Goal: Communication & Community: Answer question/provide support

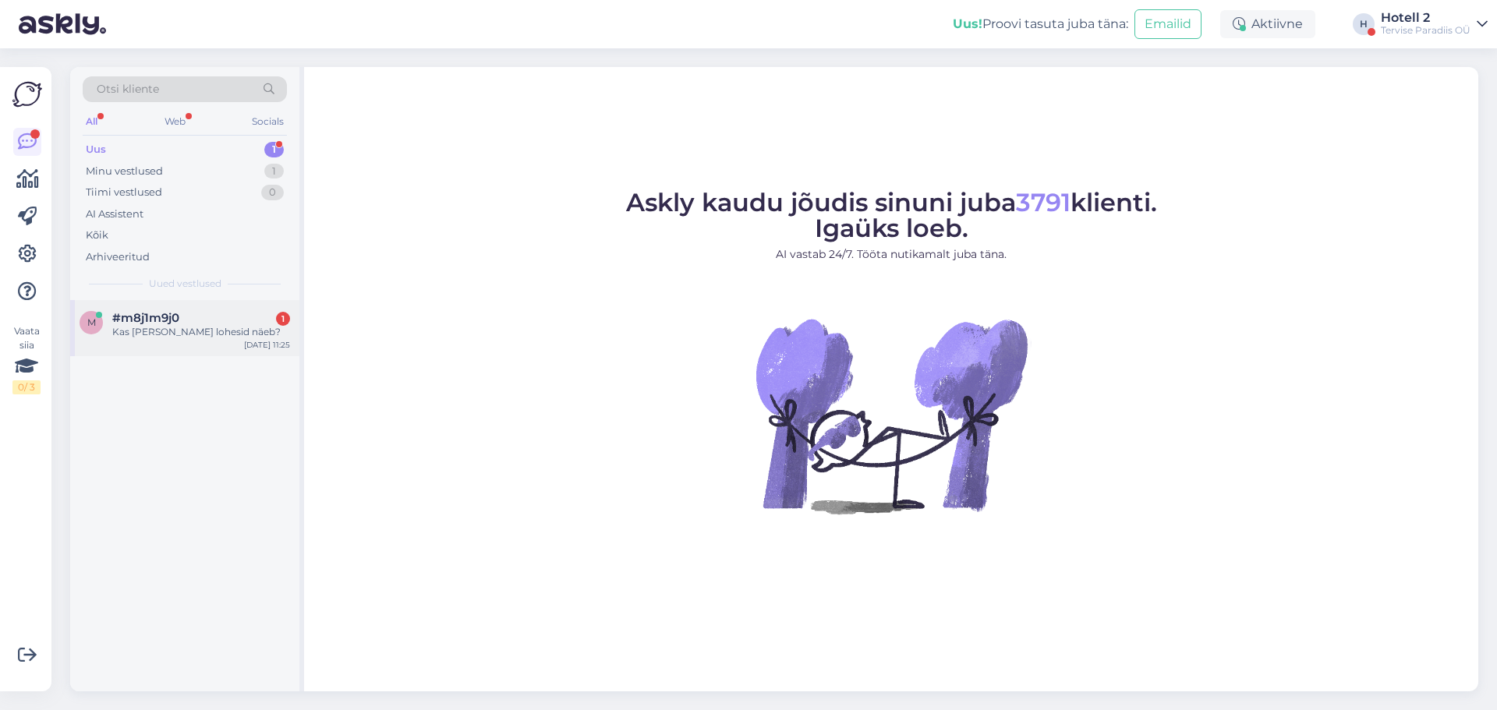
click at [162, 317] on span "#m8j1m9j0" at bounding box center [145, 318] width 67 height 14
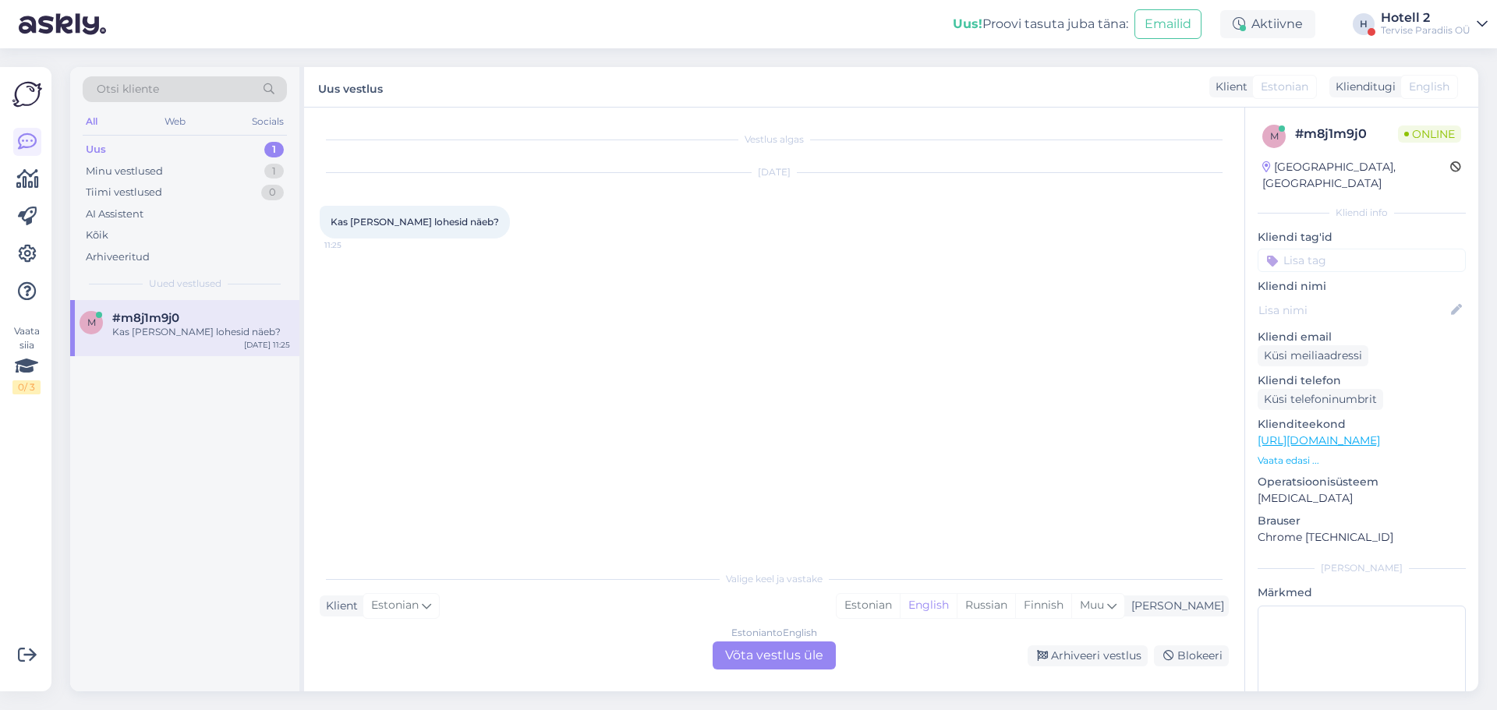
click at [781, 655] on div "Estonian to English Võta vestlus üle" at bounding box center [774, 656] width 123 height 28
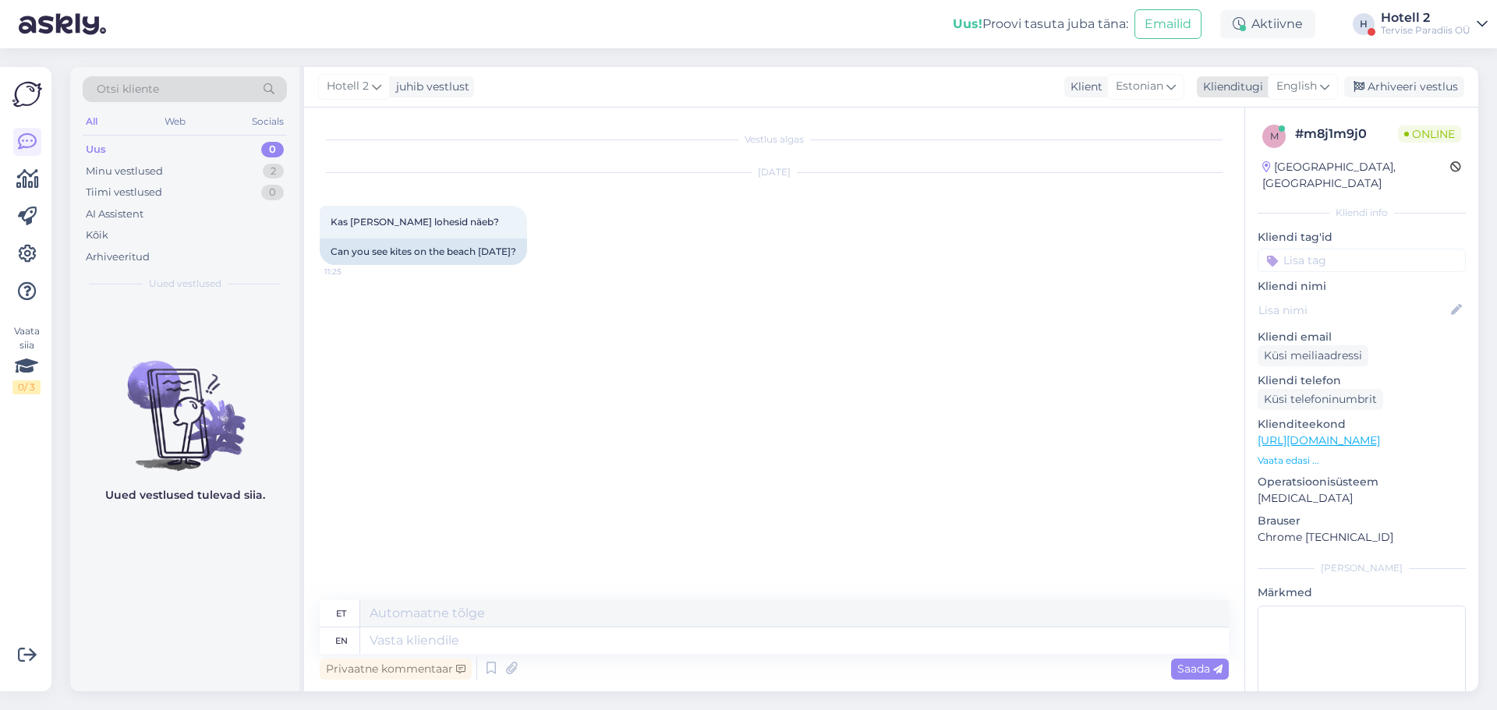
click at [1322, 84] on icon at bounding box center [1324, 86] width 9 height 17
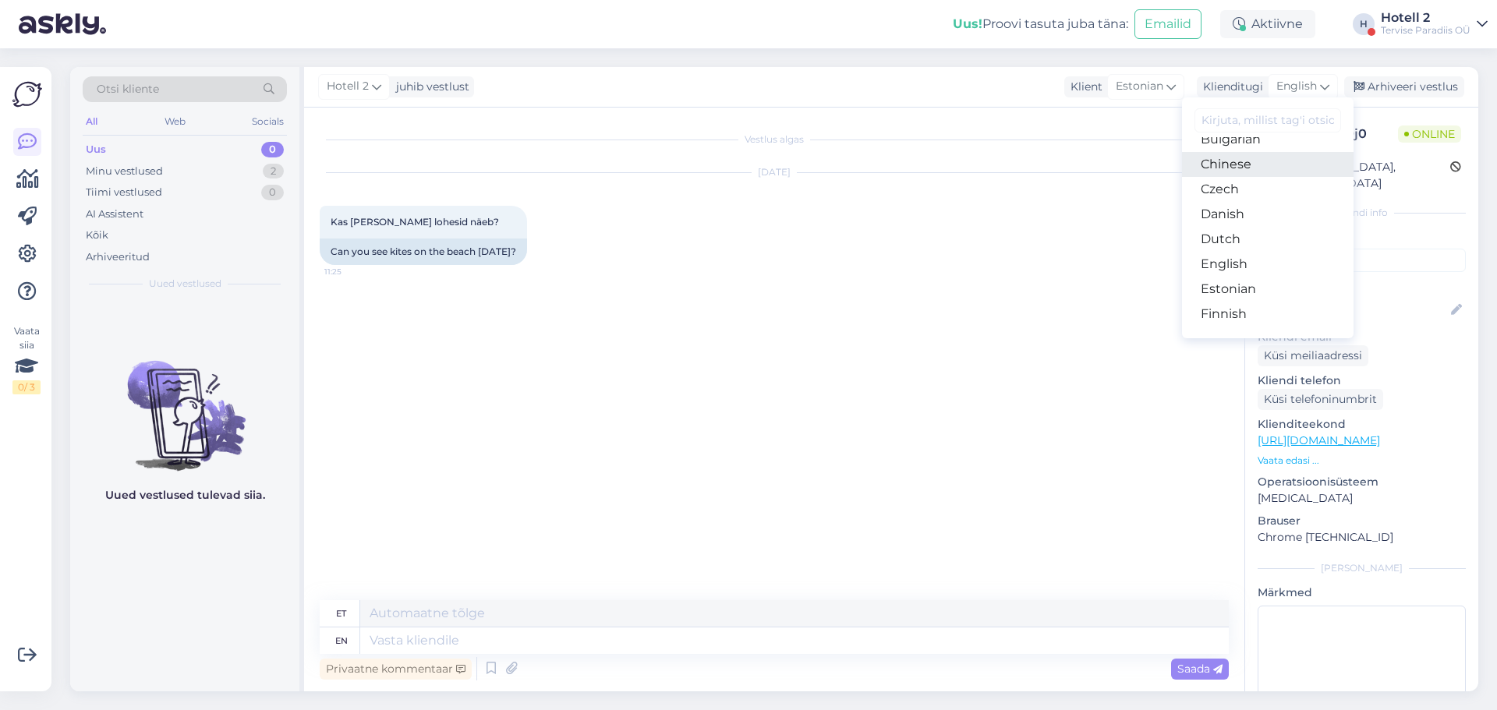
scroll to position [156, 0]
click at [1253, 205] on link "Estonian" at bounding box center [1268, 199] width 172 height 25
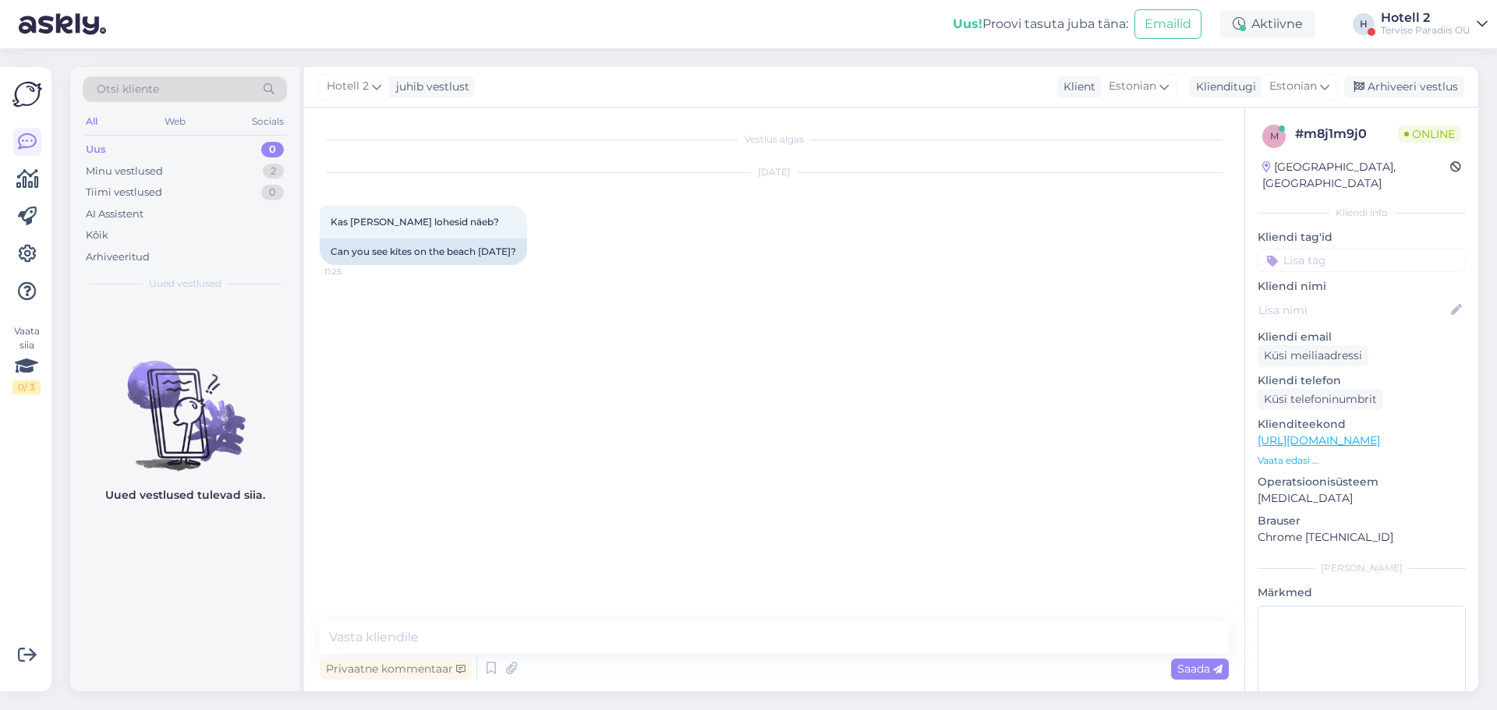
click at [473, 612] on div "Vestlus algas [DATE] Kas [PERSON_NAME] lohesid näeb? 11:25 Can you see kites on…" at bounding box center [774, 400] width 940 height 584
click at [469, 626] on textarea at bounding box center [774, 637] width 909 height 33
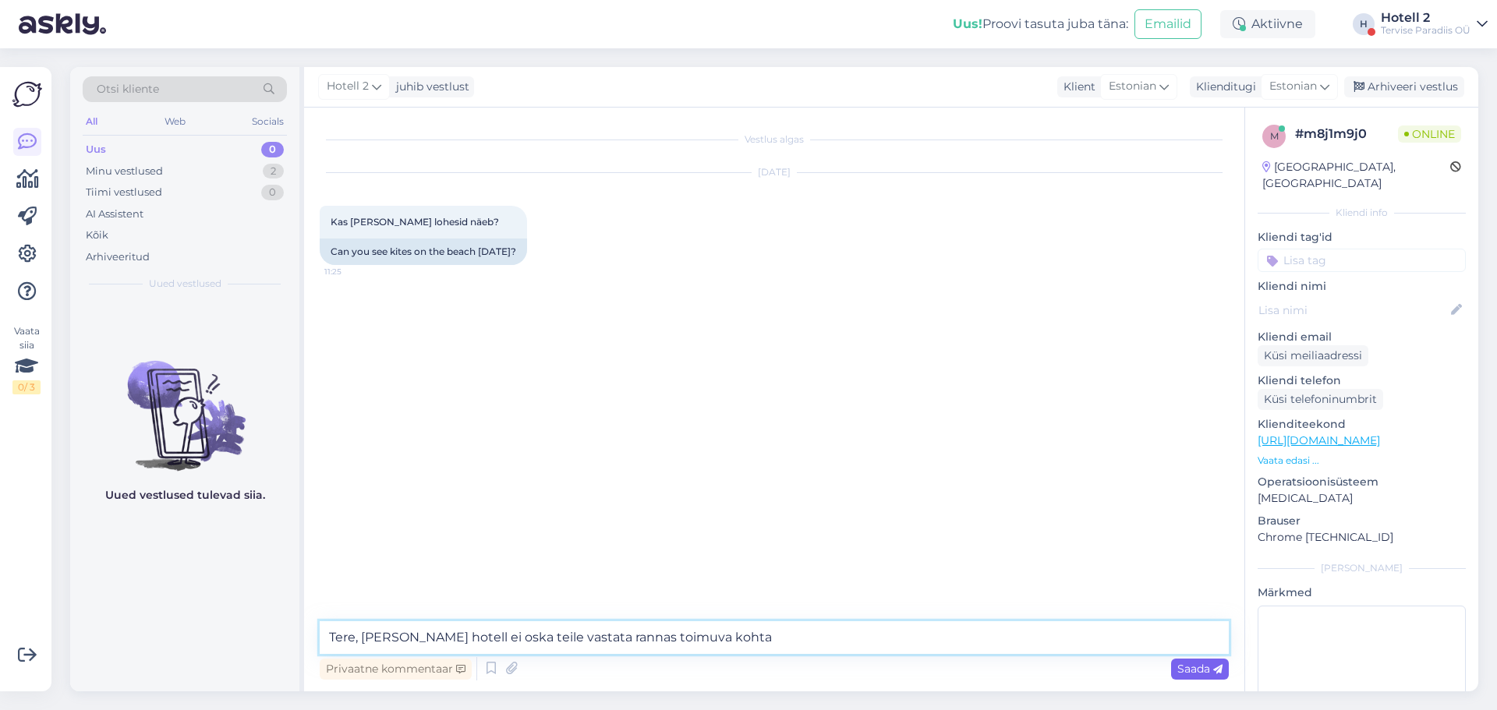
type textarea "Tere, [PERSON_NAME] hotell ei oska teile vastata rannas toimuva kohta"
click at [1196, 668] on span "Saada" at bounding box center [1199, 669] width 45 height 14
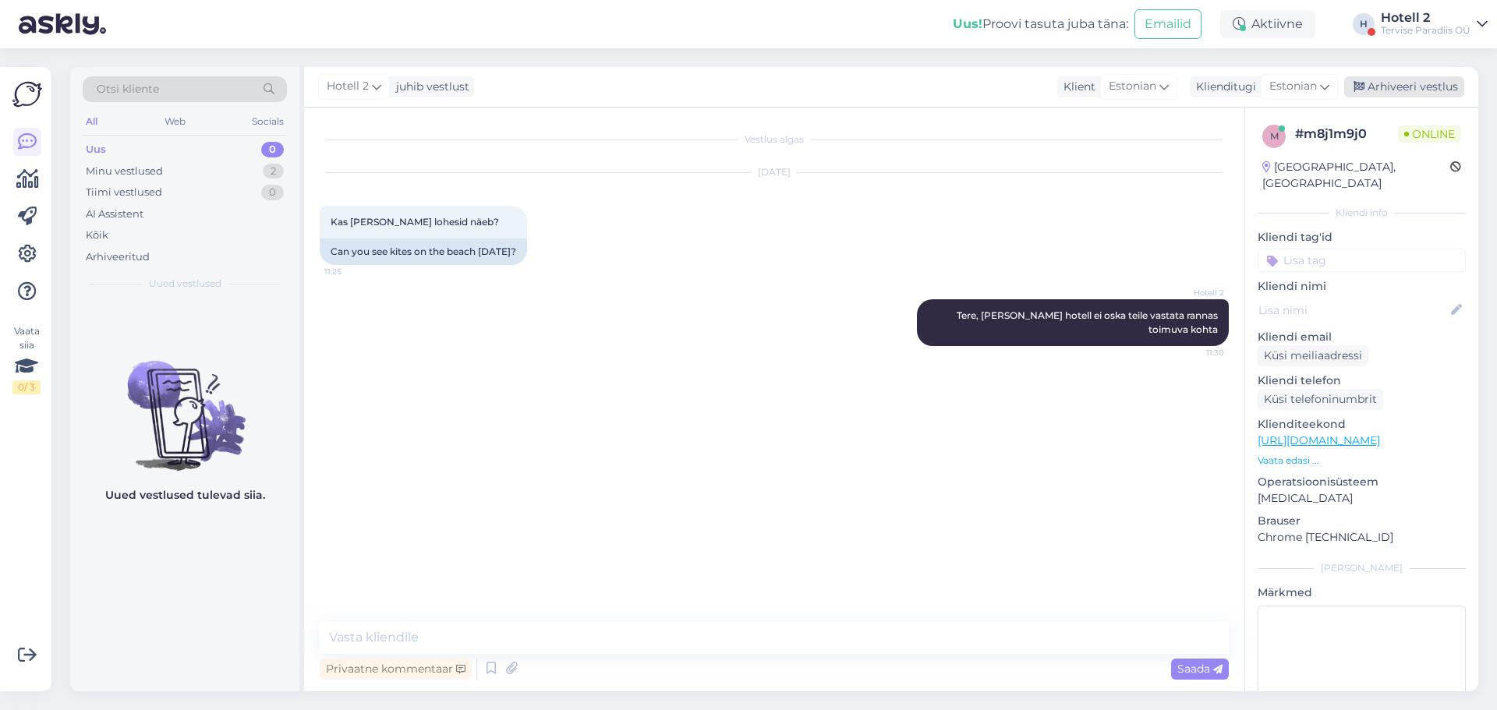
click at [1419, 87] on div "Arhiveeri vestlus" at bounding box center [1404, 86] width 120 height 21
